Goal: Information Seeking & Learning: Compare options

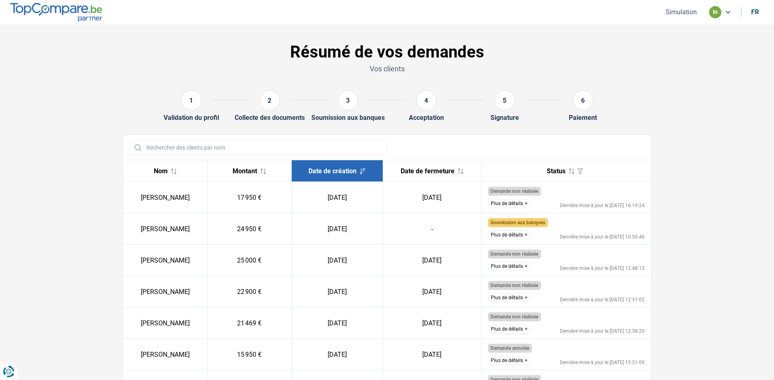
click at [513, 234] on button "Plus de détails" at bounding box center [509, 234] width 42 height 9
